Goal: Task Accomplishment & Management: Use online tool/utility

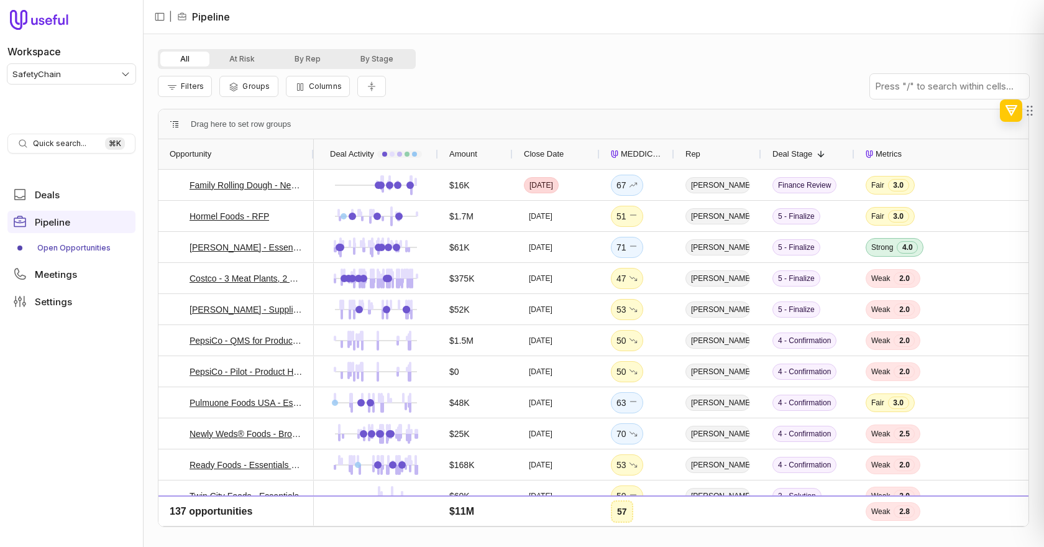
click at [635, 151] on span "MEDDICC Score" at bounding box center [642, 154] width 42 height 15
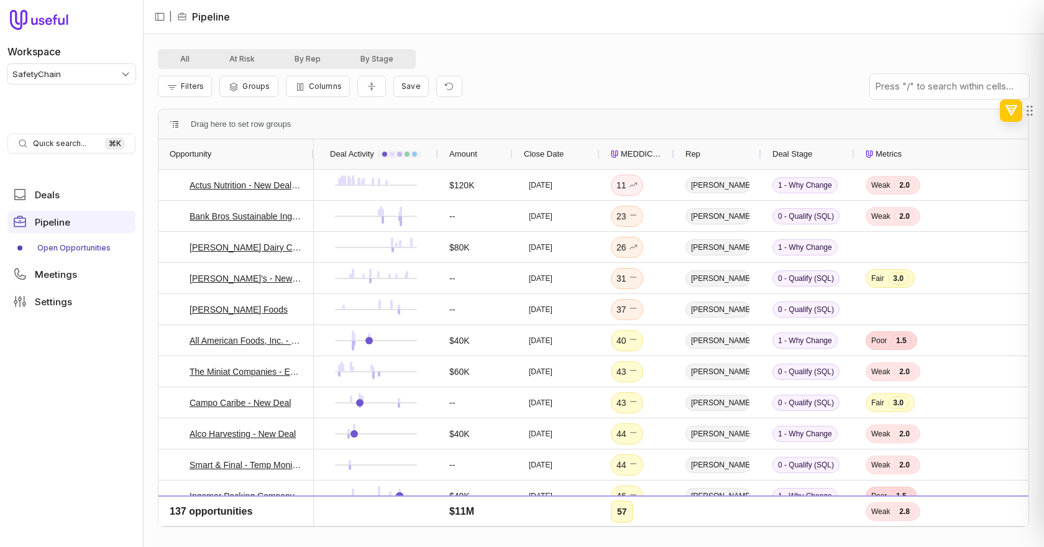
click at [635, 151] on span "MEDDICC Score" at bounding box center [642, 154] width 42 height 15
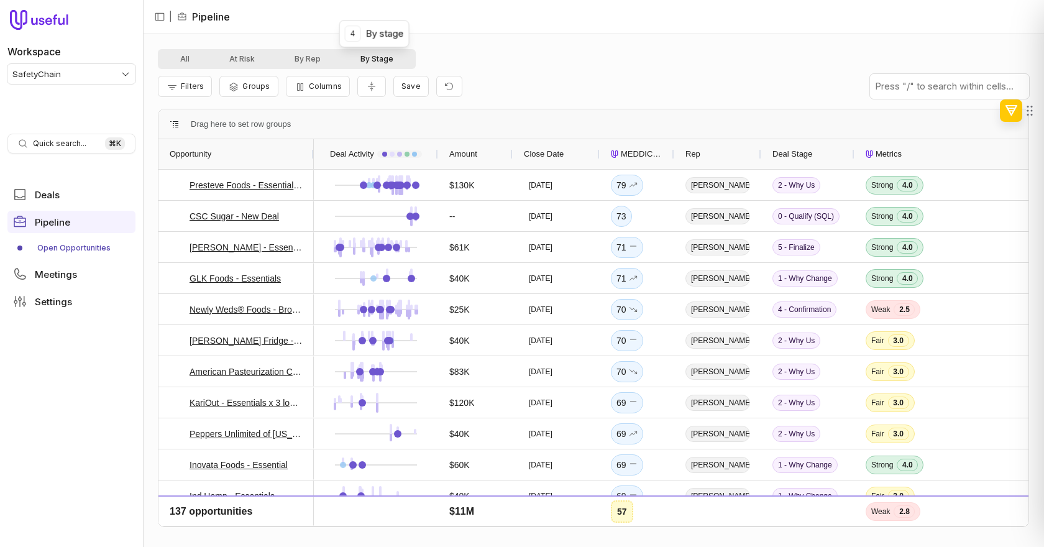
click at [377, 62] on button "By Stage" at bounding box center [377, 59] width 73 height 15
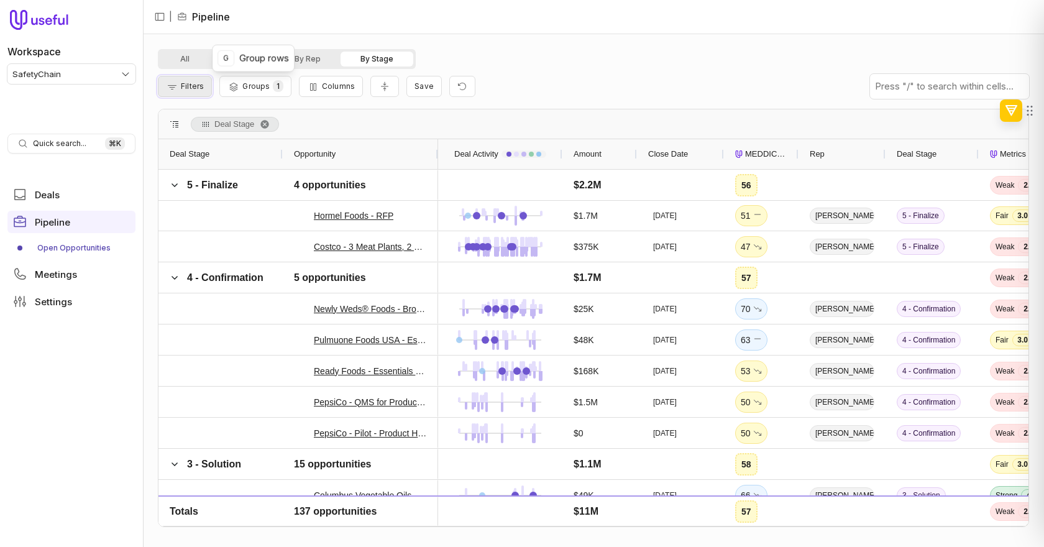
click at [181, 89] on span "Filters" at bounding box center [192, 85] width 23 height 9
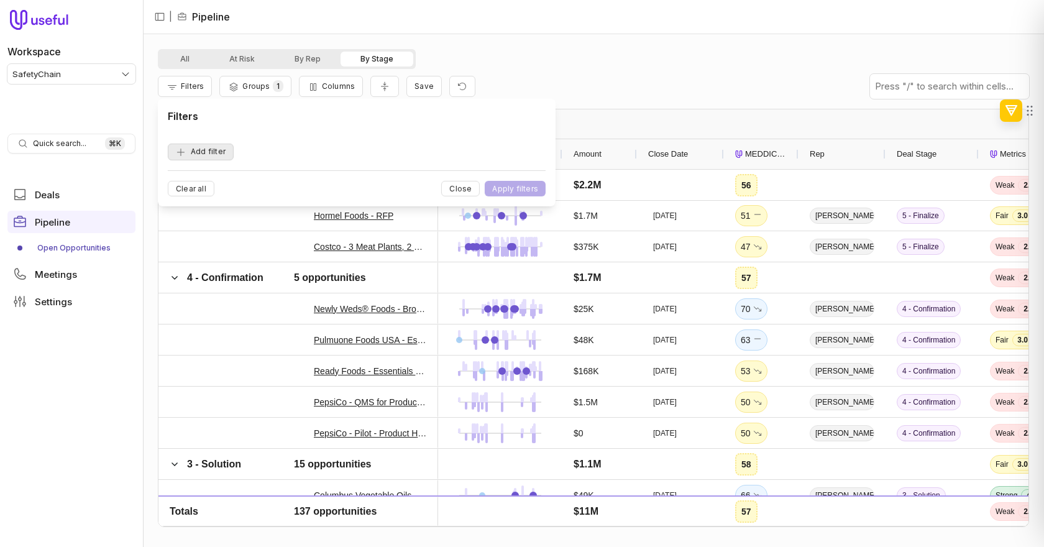
click at [193, 149] on button "Add filter" at bounding box center [201, 152] width 66 height 17
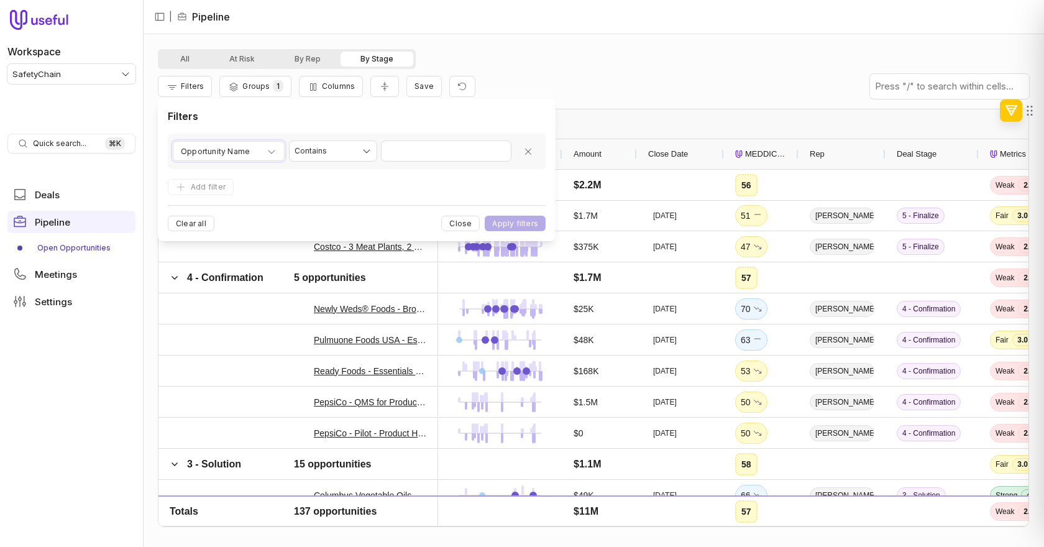
click at [193, 149] on span "Opportunity Name" at bounding box center [215, 151] width 69 height 15
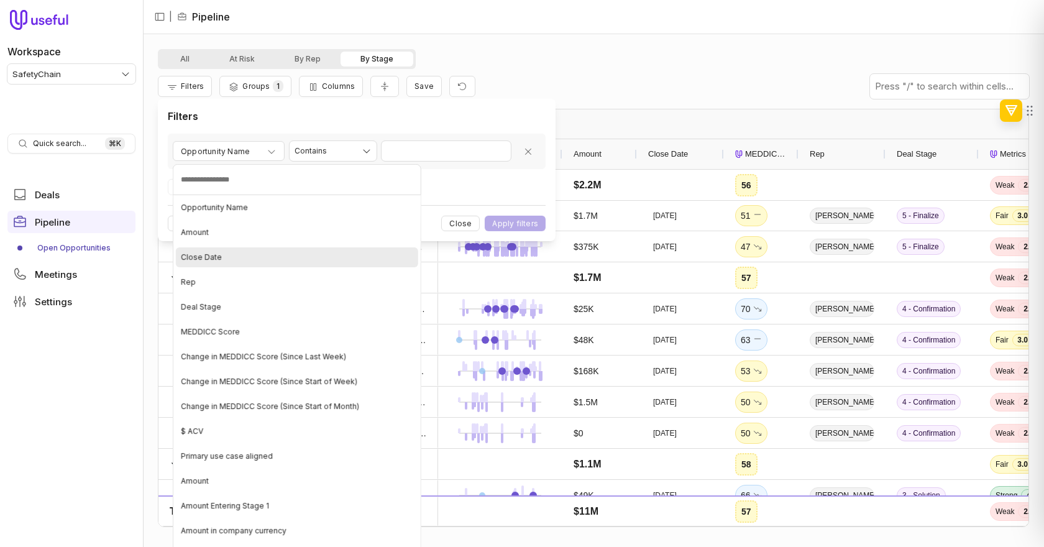
click at [208, 250] on div "Close Date" at bounding box center [297, 257] width 242 height 20
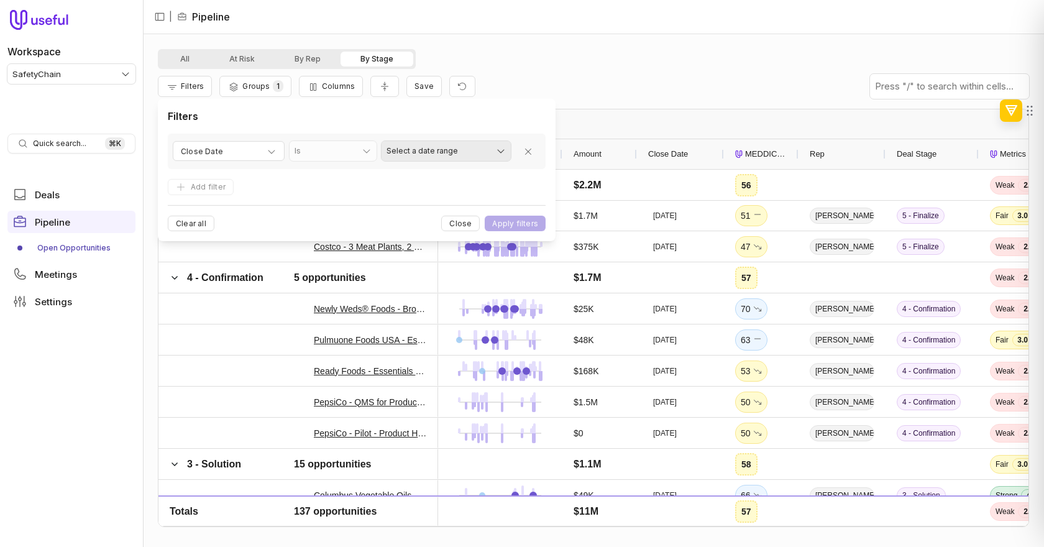
click at [407, 155] on html "Workspace SafetyChain Quick search... ⌘ K Deals Pipeline Open Opportunities Mee…" at bounding box center [522, 273] width 1044 height 547
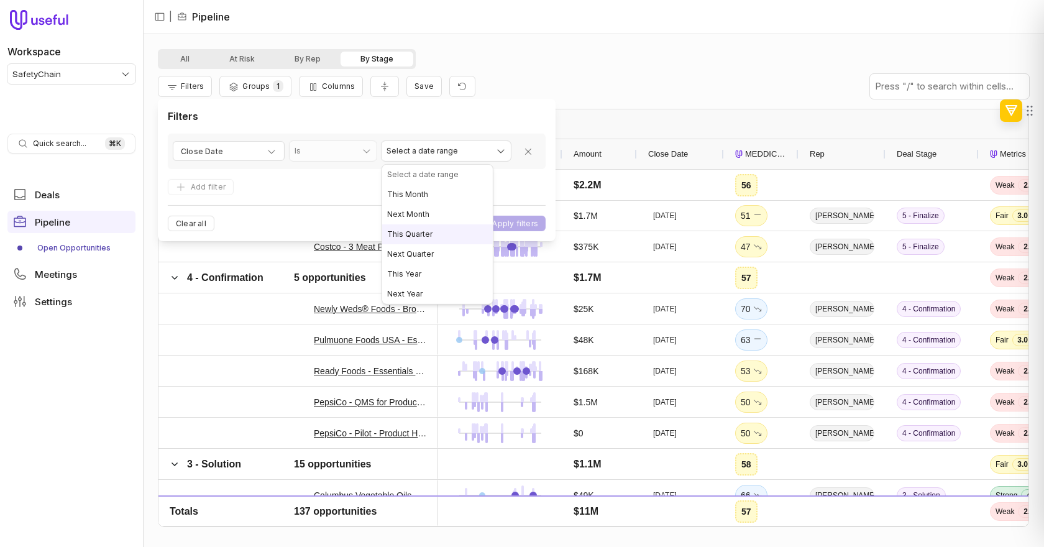
select select "**********"
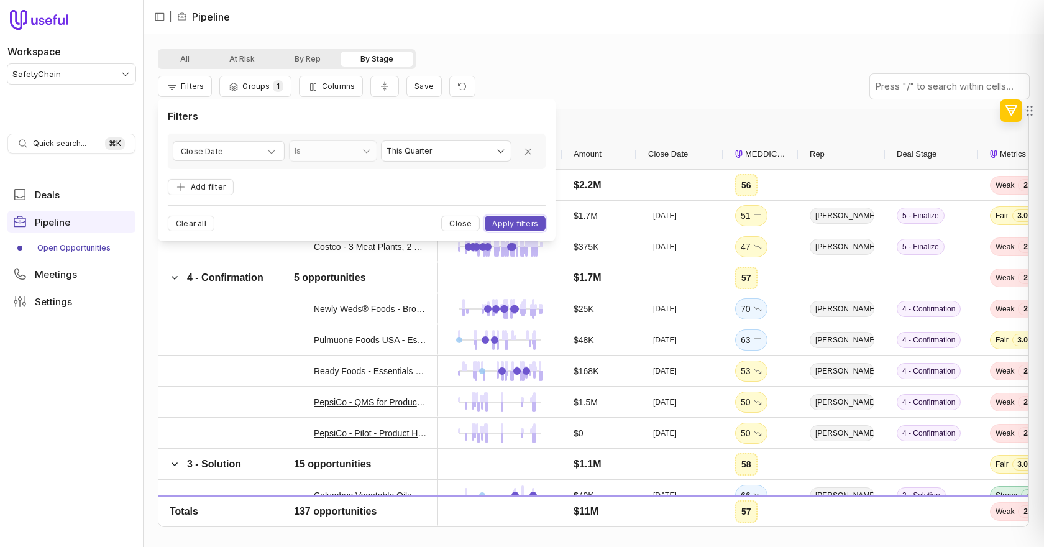
click at [504, 224] on button "Apply filters" at bounding box center [515, 224] width 61 height 16
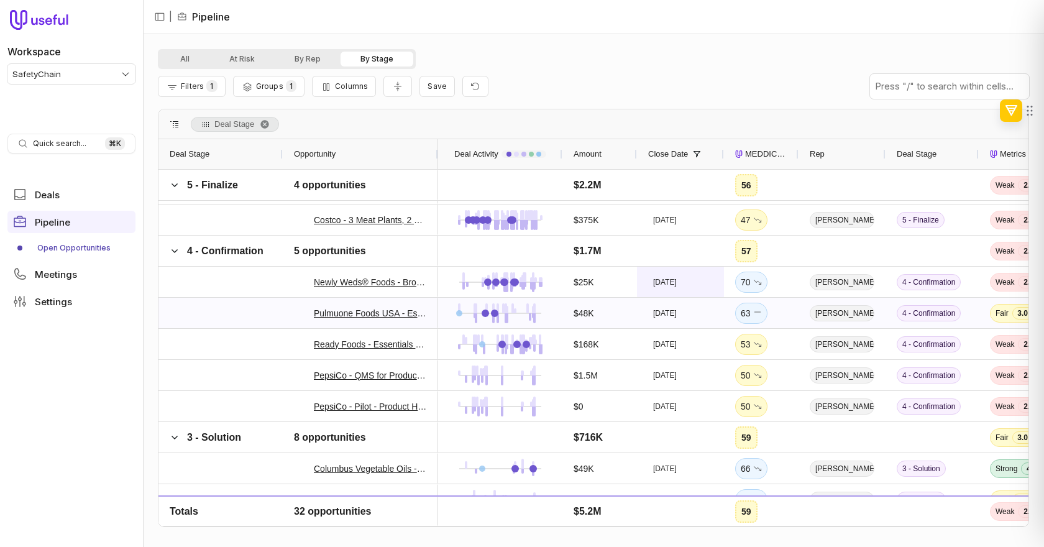
scroll to position [152, 0]
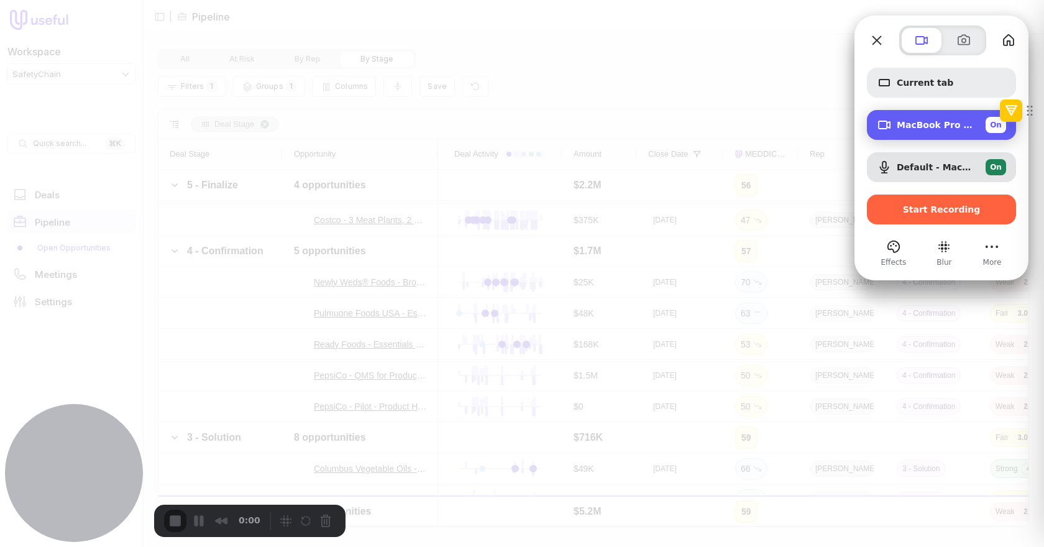
click at [903, 120] on span "MacBook Pro Camera (0000:0001)" at bounding box center [936, 125] width 79 height 10
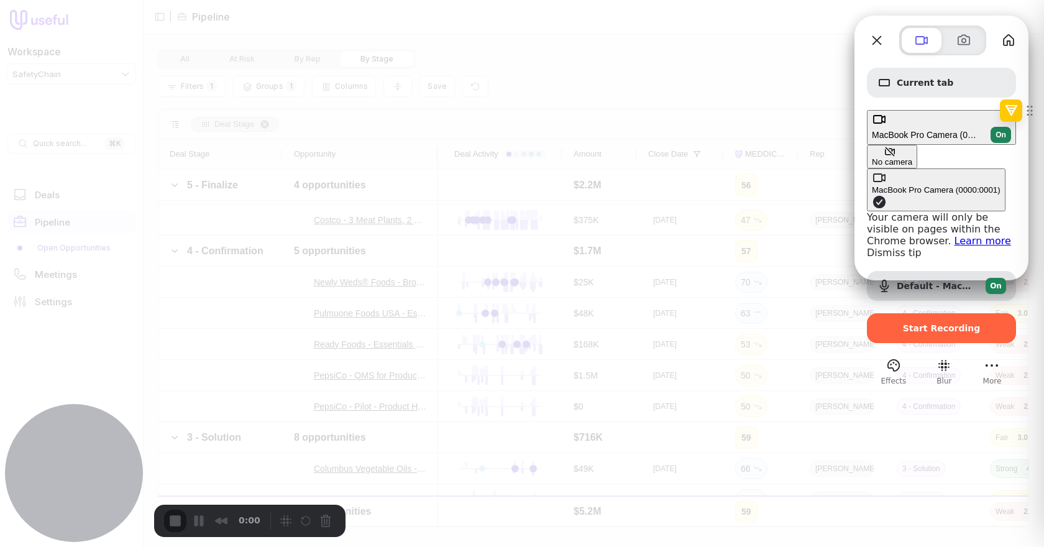
click at [867, 145] on button "No camera" at bounding box center [892, 157] width 50 height 24
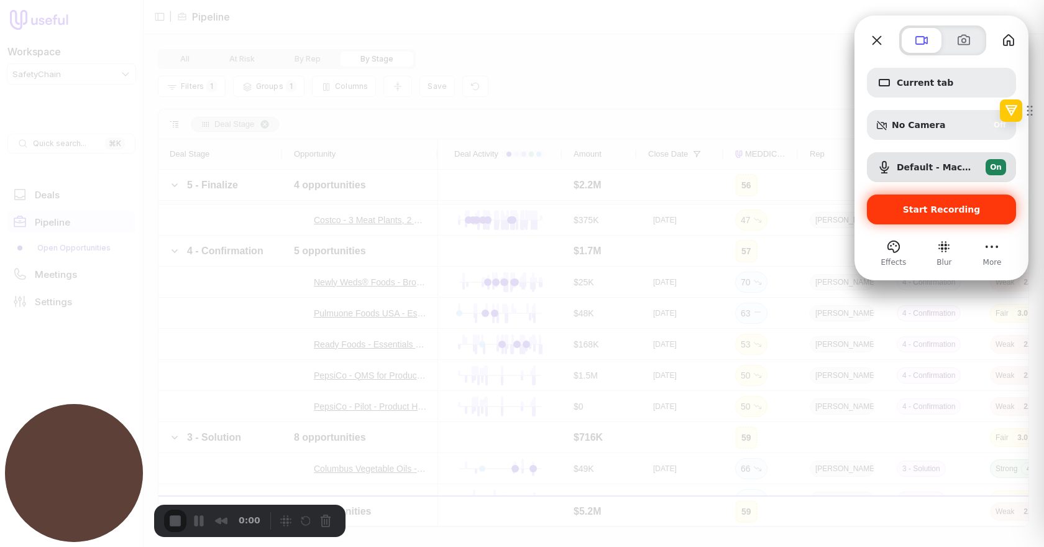
click at [908, 199] on div "Start Recording" at bounding box center [941, 209] width 149 height 30
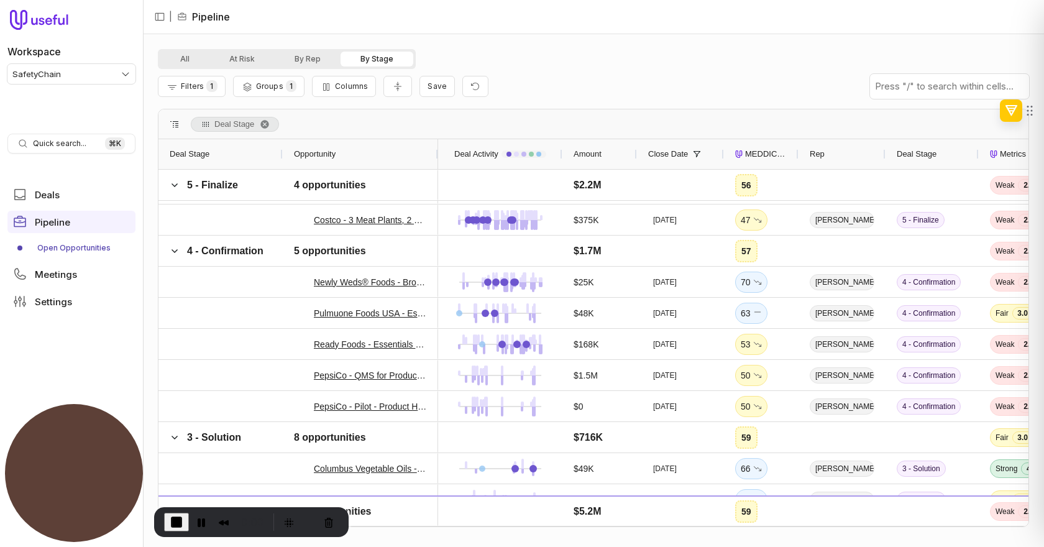
click at [618, 103] on div "Filters 1 Groups 1 Columns Save" at bounding box center [593, 86] width 871 height 35
click at [198, 79] on button "Filters 1" at bounding box center [192, 86] width 68 height 21
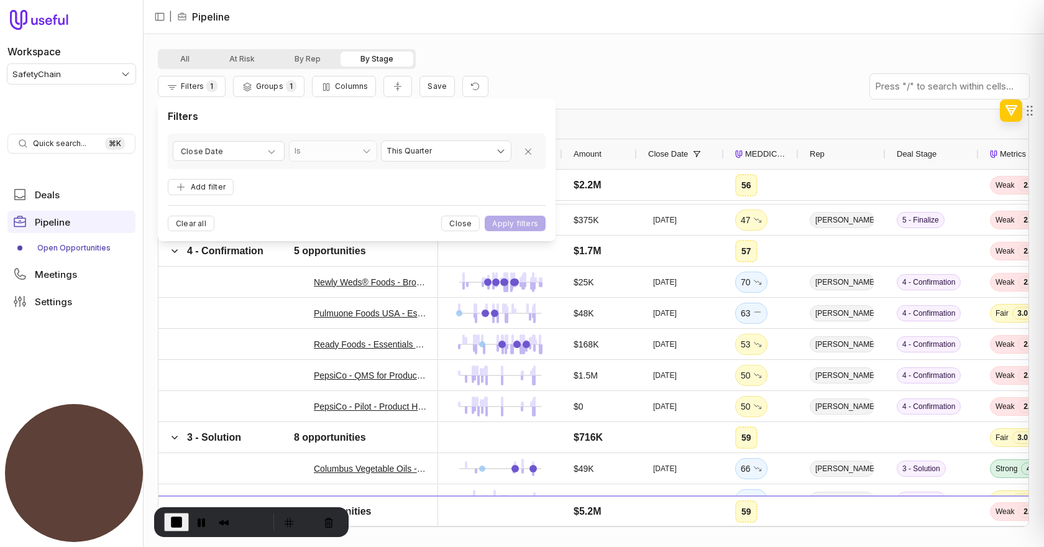
click at [602, 88] on div "Filters 1 Groups 1 Columns Save" at bounding box center [593, 86] width 871 height 35
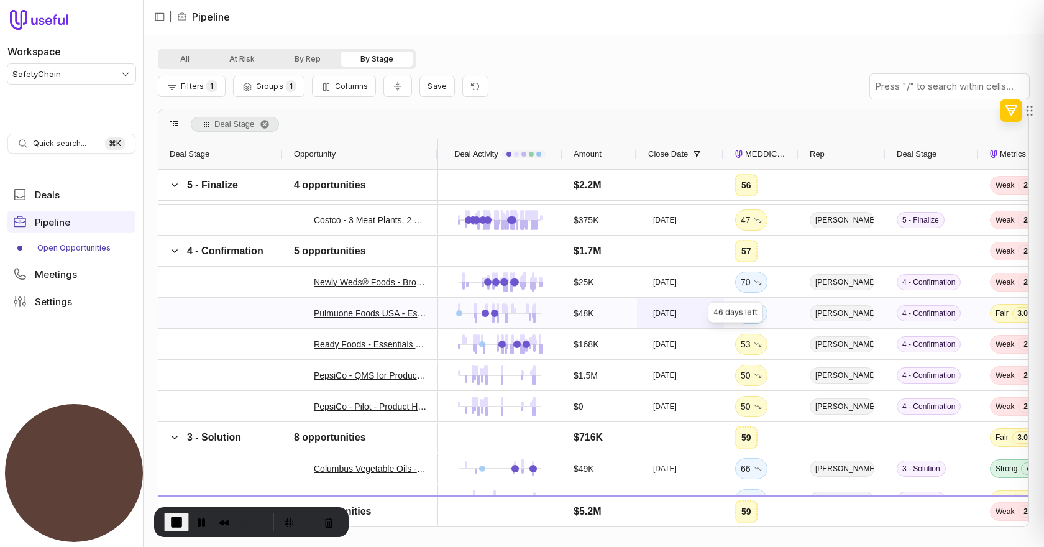
scroll to position [164, 0]
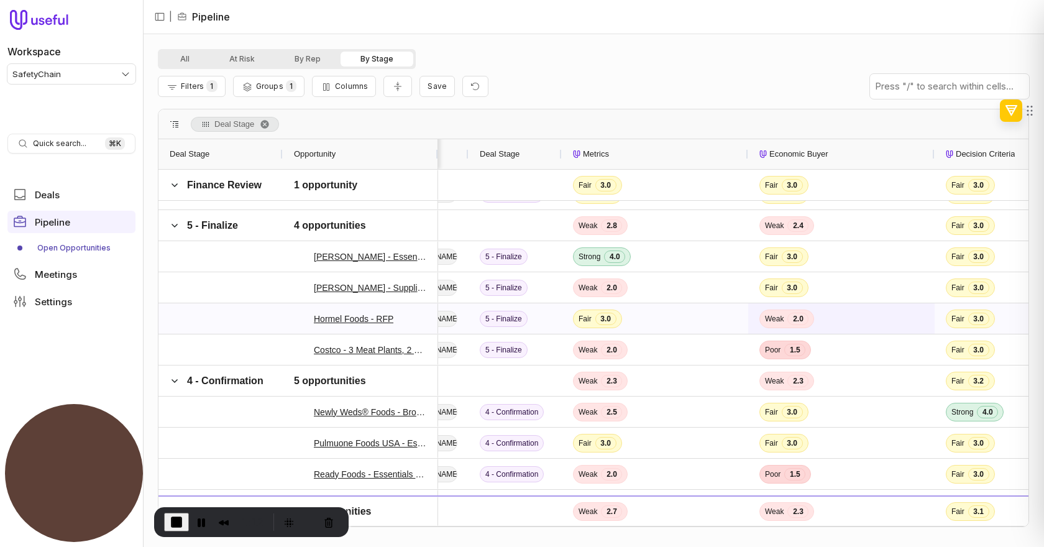
click at [797, 319] on span "2.0" at bounding box center [797, 319] width 21 height 12
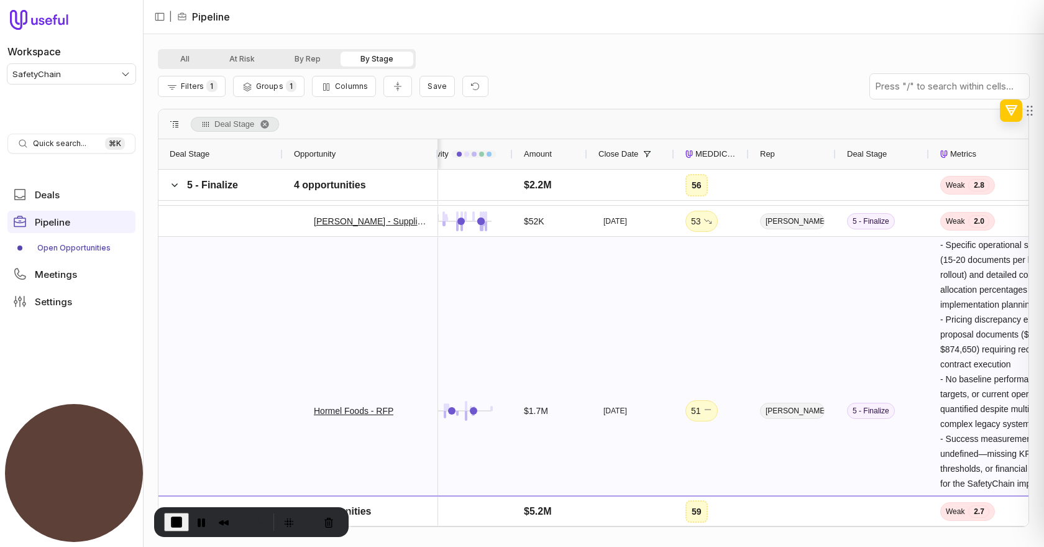
click at [798, 337] on div "[PERSON_NAME]" at bounding box center [792, 410] width 87 height 347
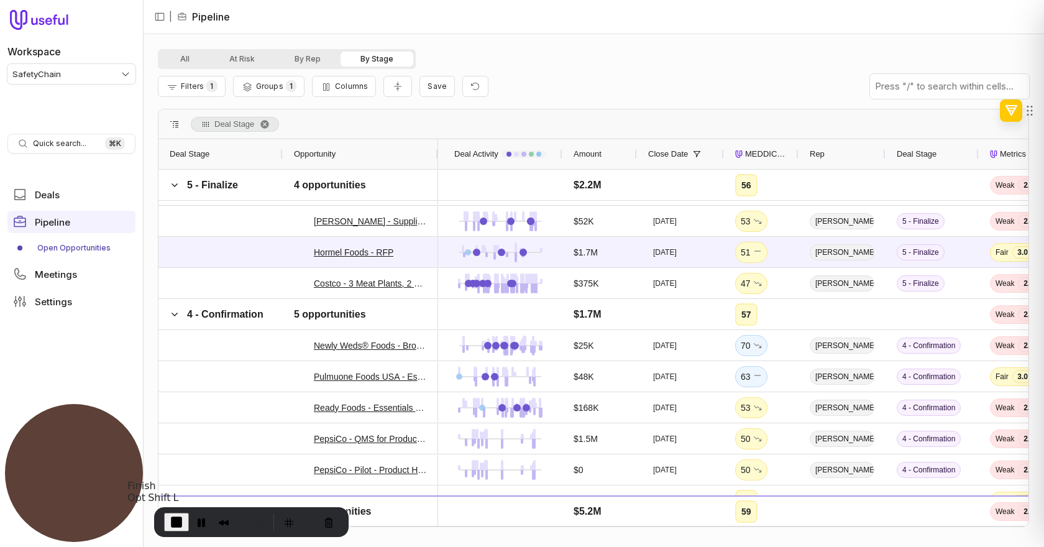
click at [181, 519] on span "End Recording" at bounding box center [176, 521] width 15 height 15
